Goal: Check status: Check status

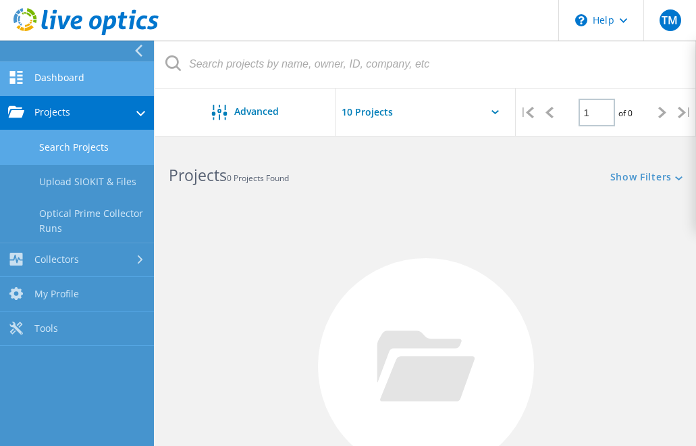
click at [67, 86] on link "Dashboard" at bounding box center [77, 78] width 154 height 34
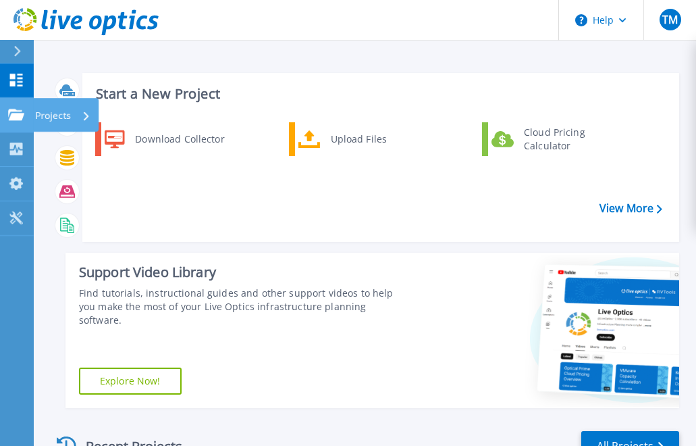
click at [17, 111] on icon at bounding box center [16, 114] width 16 height 11
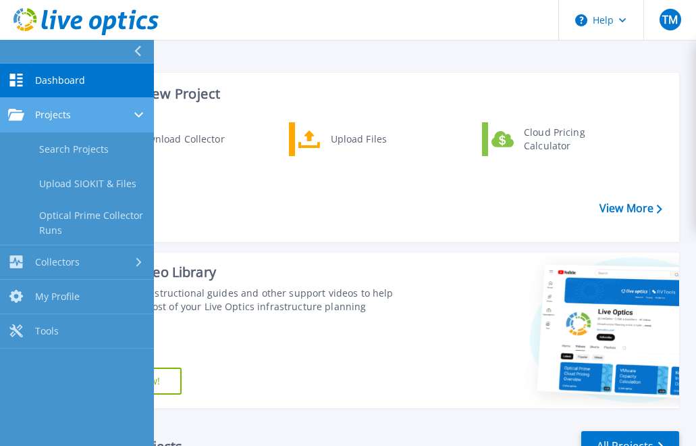
click at [67, 112] on span "Projects" at bounding box center [53, 115] width 36 height 12
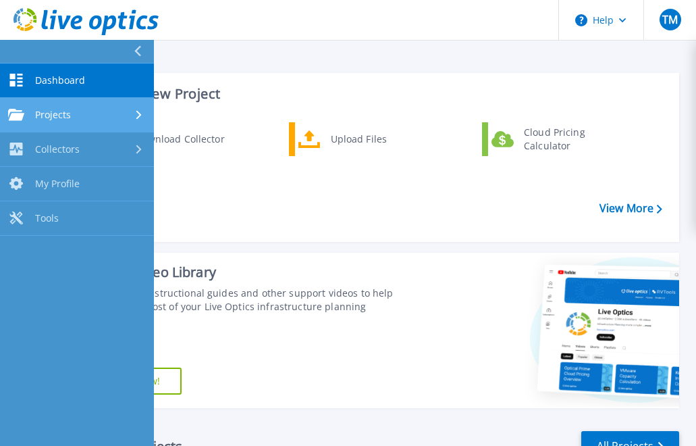
click at [65, 113] on span "Projects" at bounding box center [53, 115] width 36 height 12
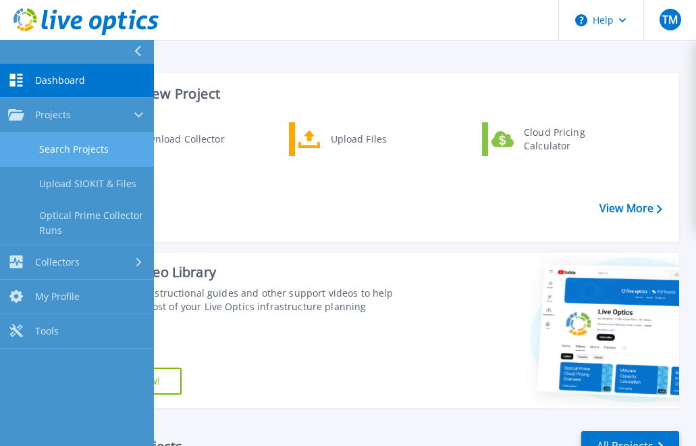
click at [67, 148] on link "Search Projects" at bounding box center [77, 149] width 154 height 34
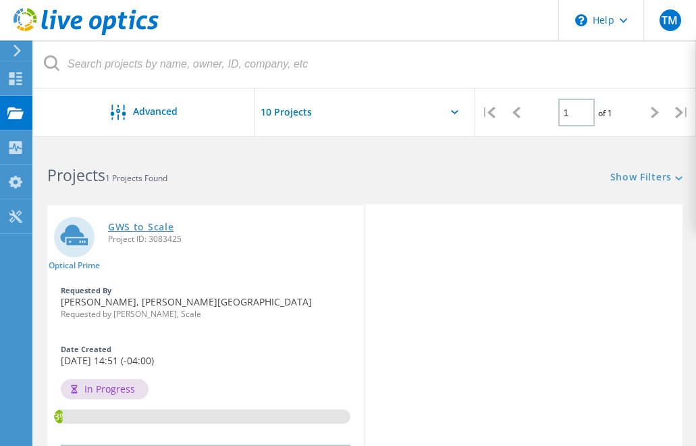
click at [148, 228] on link "GWS to Scale" at bounding box center [140, 226] width 65 height 9
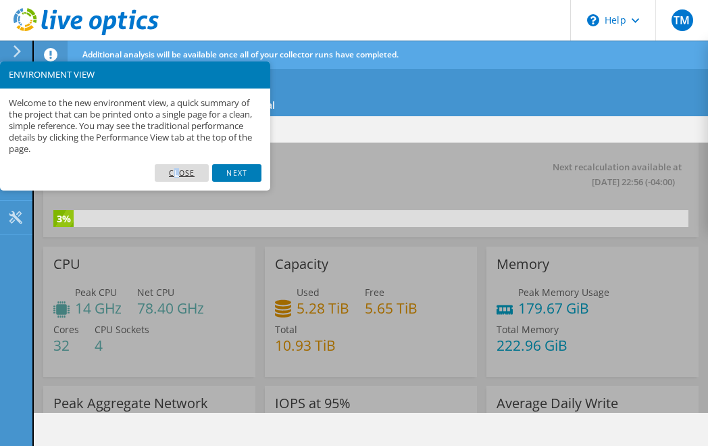
click at [177, 169] on link "Close" at bounding box center [182, 173] width 55 height 18
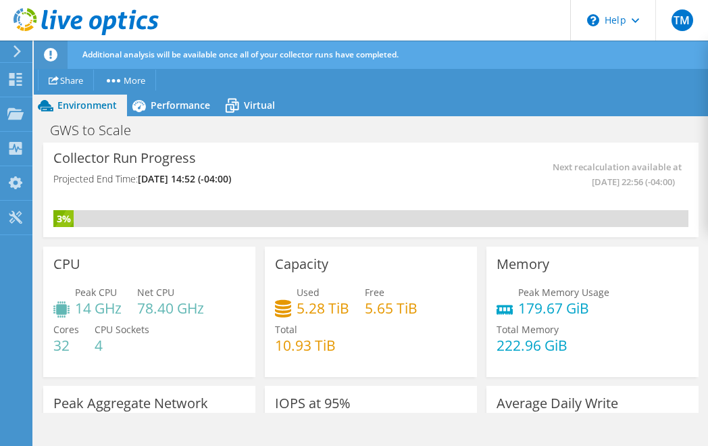
click at [344, 174] on h4 "Projected End Time: 10/08/2025, 14:52 (-04:00)" at bounding box center [210, 179] width 314 height 15
